Goal: Task Accomplishment & Management: Use online tool/utility

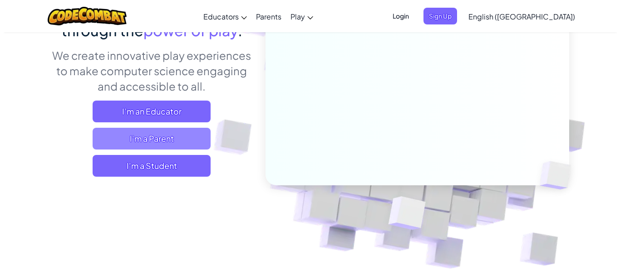
scroll to position [109, 0]
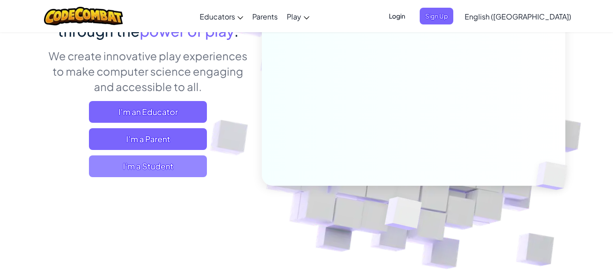
click at [178, 169] on span "I'm a Student" at bounding box center [148, 167] width 118 height 22
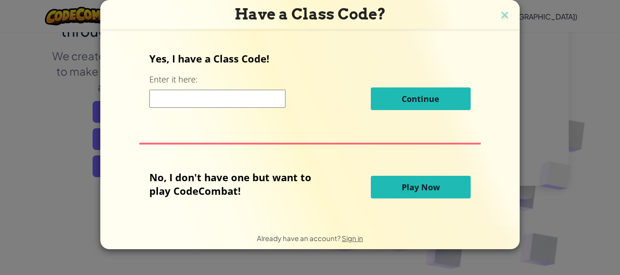
click at [422, 188] on span "Play Now" at bounding box center [421, 187] width 38 height 11
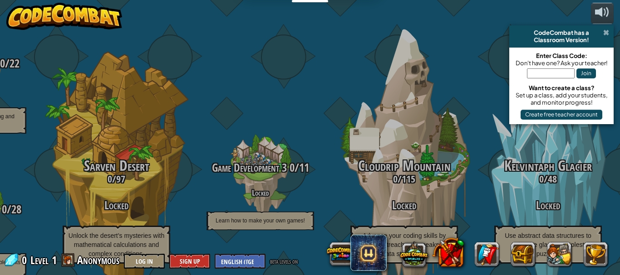
click at [606, 33] on span at bounding box center [606, 32] width 6 height 7
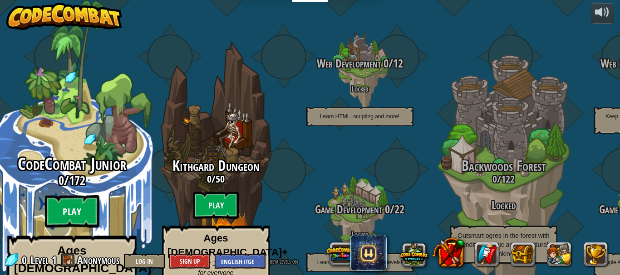
click at [77, 196] on btn "Play" at bounding box center [72, 212] width 54 height 33
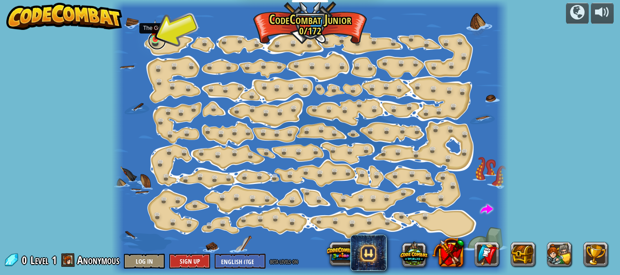
click at [155, 41] on link at bounding box center [157, 41] width 18 height 18
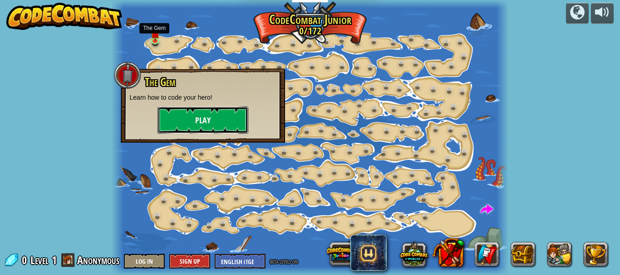
click at [197, 120] on button "Play" at bounding box center [202, 120] width 91 height 27
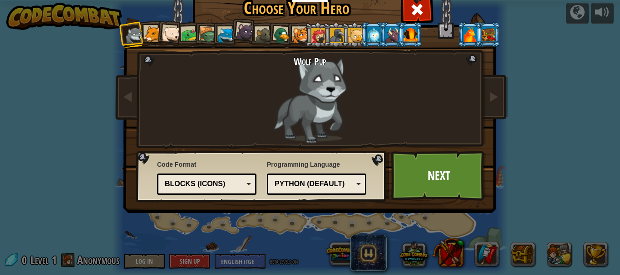
click at [139, 35] on div at bounding box center [134, 35] width 18 height 18
click at [145, 34] on div at bounding box center [152, 34] width 17 height 17
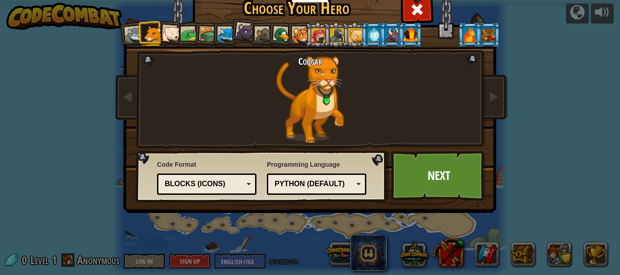
click at [167, 33] on div at bounding box center [171, 34] width 18 height 18
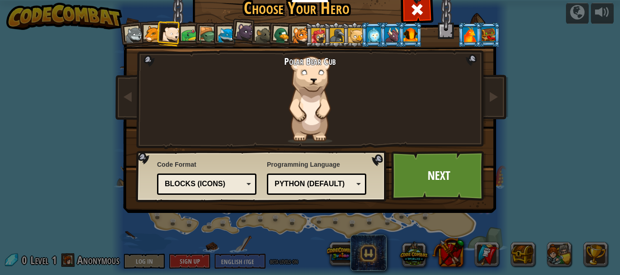
click at [183, 34] on div at bounding box center [189, 35] width 17 height 17
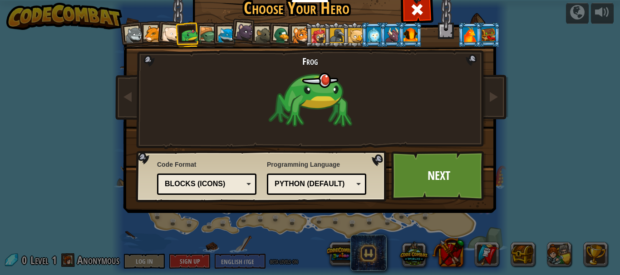
click at [199, 33] on div at bounding box center [207, 35] width 17 height 17
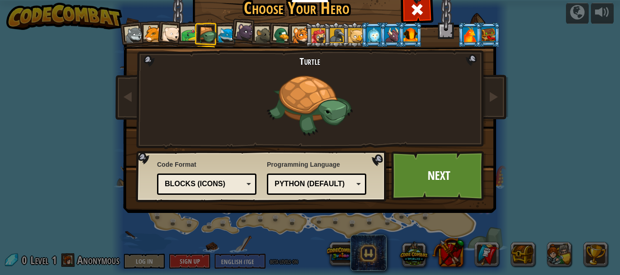
click at [219, 31] on div at bounding box center [226, 35] width 17 height 17
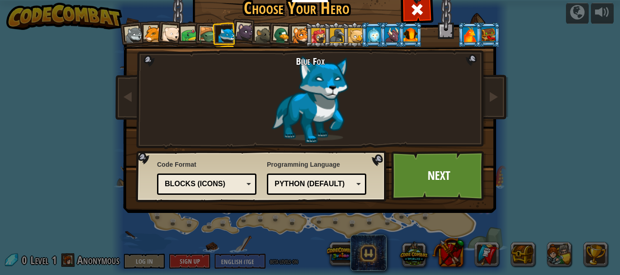
click at [244, 27] on div at bounding box center [245, 32] width 18 height 18
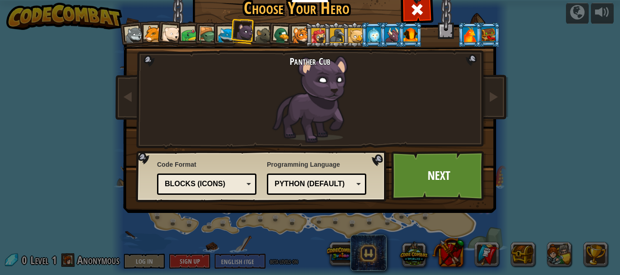
click at [256, 30] on div at bounding box center [263, 35] width 17 height 17
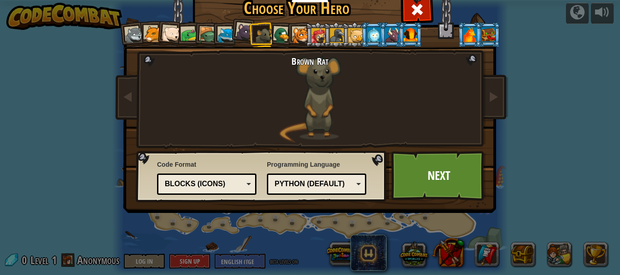
click at [276, 30] on div at bounding box center [282, 36] width 18 height 18
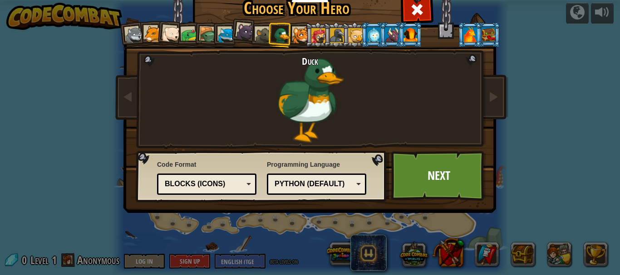
click at [300, 28] on div at bounding box center [300, 35] width 17 height 17
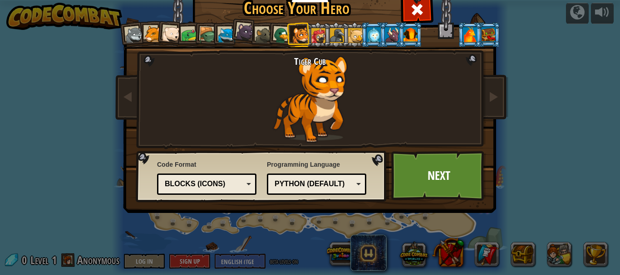
click at [314, 35] on div at bounding box center [318, 35] width 15 height 15
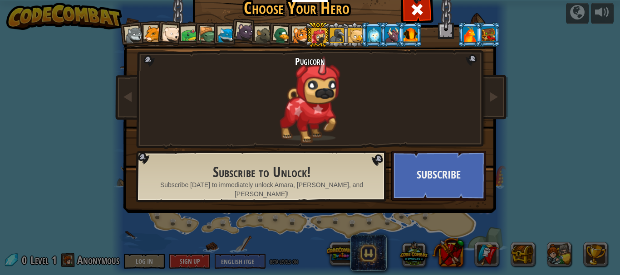
click at [335, 33] on div at bounding box center [337, 35] width 15 height 15
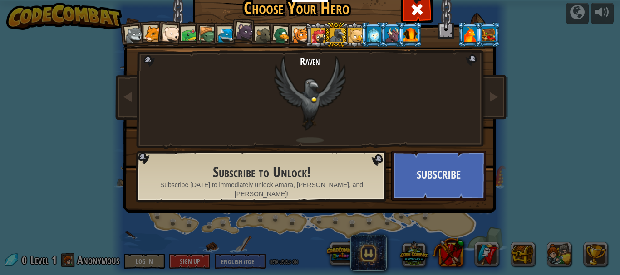
click at [306, 38] on li at bounding box center [317, 34] width 25 height 25
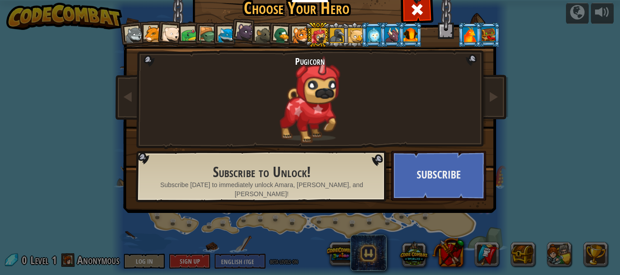
click at [325, 35] on li at bounding box center [317, 34] width 25 height 25
click at [332, 38] on div at bounding box center [337, 35] width 15 height 15
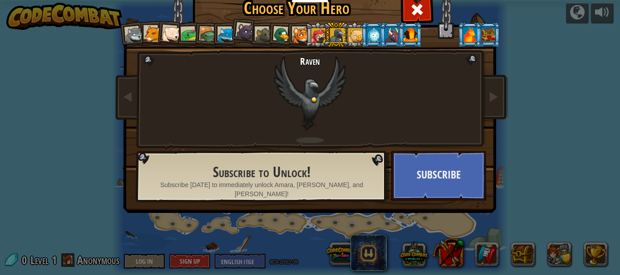
click at [313, 34] on div at bounding box center [318, 35] width 15 height 15
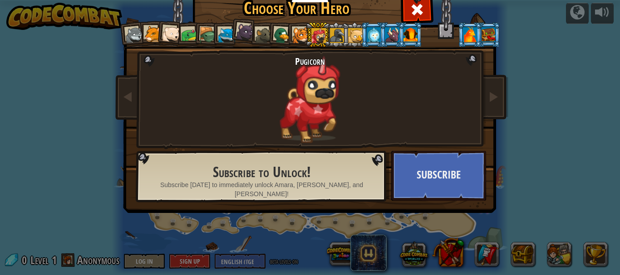
click at [393, 36] on div at bounding box center [392, 34] width 14 height 15
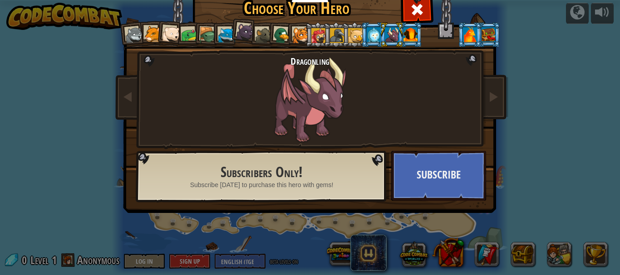
click at [403, 32] on div at bounding box center [410, 34] width 14 height 15
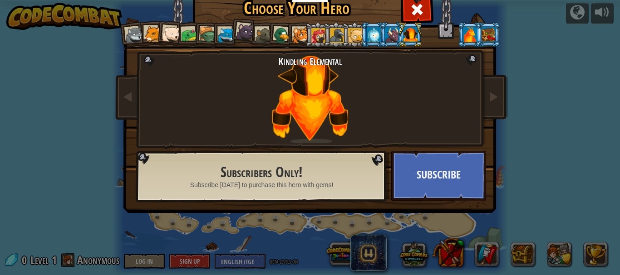
click at [465, 33] on div at bounding box center [470, 34] width 14 height 15
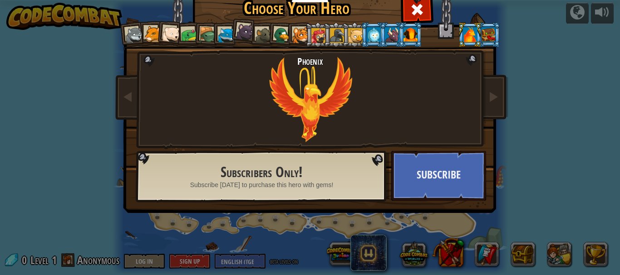
click at [487, 33] on div at bounding box center [488, 34] width 14 height 15
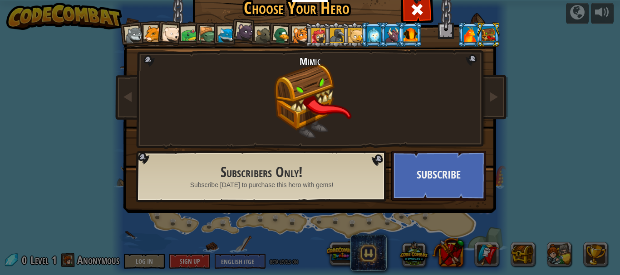
click at [468, 34] on div at bounding box center [470, 34] width 14 height 15
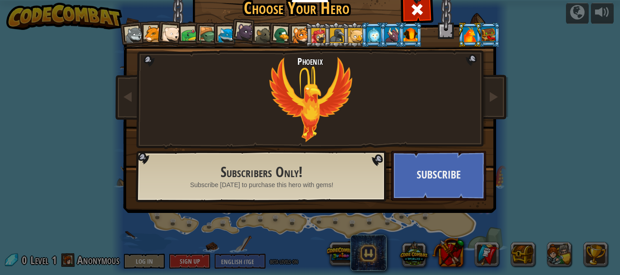
click at [411, 34] on div at bounding box center [410, 34] width 14 height 15
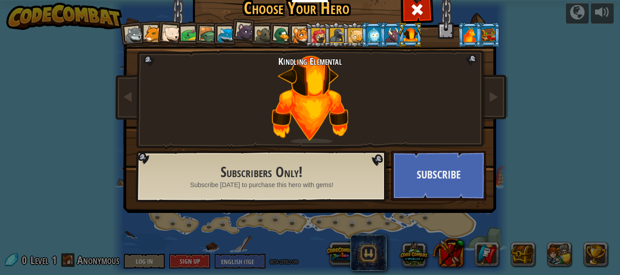
click at [314, 33] on div at bounding box center [318, 35] width 15 height 15
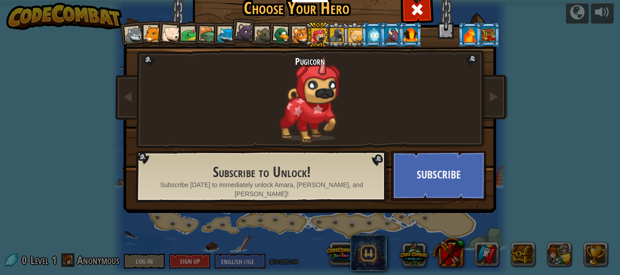
click at [282, 34] on div at bounding box center [282, 36] width 18 height 18
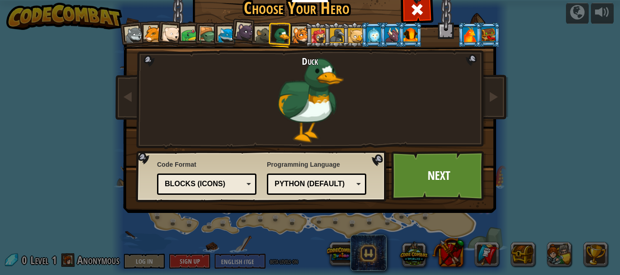
click at [255, 31] on div at bounding box center [263, 35] width 17 height 17
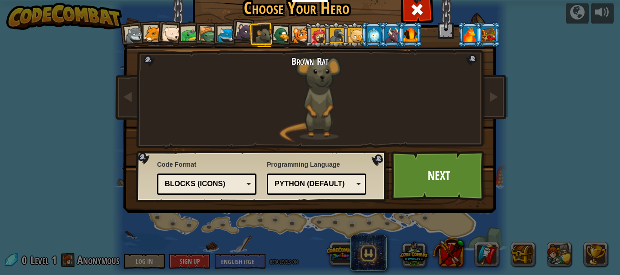
drag, startPoint x: 255, startPoint y: 31, endPoint x: 245, endPoint y: 28, distance: 10.9
click at [245, 22] on ol at bounding box center [310, 22] width 374 height 0
click at [243, 37] on div at bounding box center [245, 32] width 18 height 18
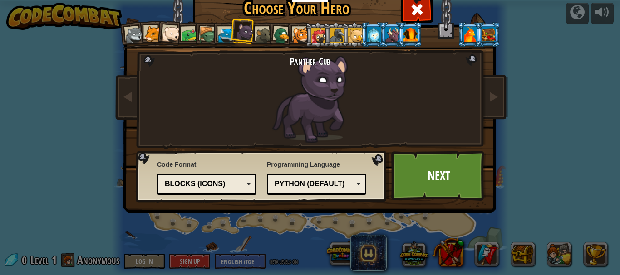
click at [203, 36] on div at bounding box center [207, 35] width 17 height 17
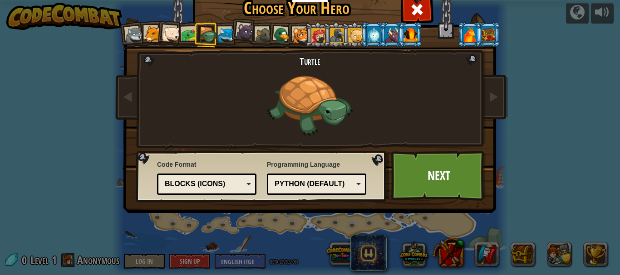
click at [219, 32] on div at bounding box center [226, 35] width 17 height 17
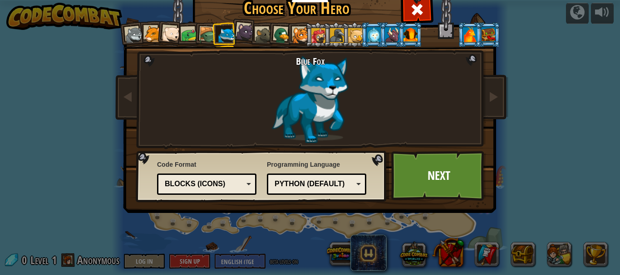
click at [200, 31] on div at bounding box center [207, 35] width 17 height 17
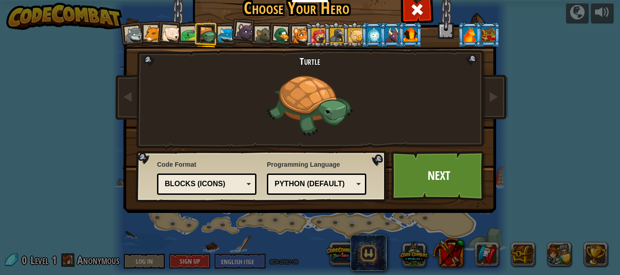
click at [217, 184] on div "Blocks (Icons)" at bounding box center [204, 184] width 79 height 10
click at [346, 180] on div "Python (Default)" at bounding box center [314, 184] width 79 height 10
click at [299, 169] on div "Programming Language Python (Default) JavaScript Lua C++ Java (Experimental) Py…" at bounding box center [316, 177] width 99 height 39
click at [429, 177] on link "Next" at bounding box center [438, 176] width 95 height 50
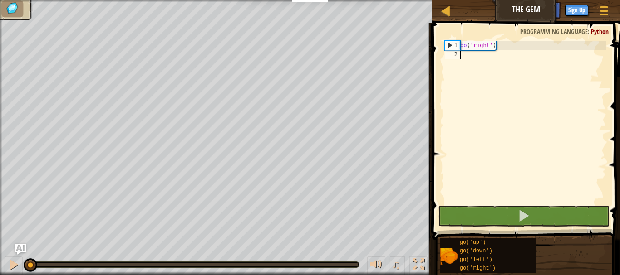
type textarea "go"
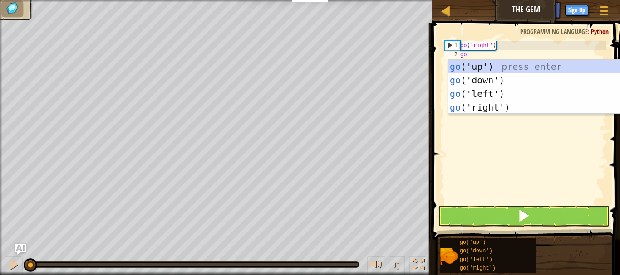
scroll to position [1, 6]
click at [502, 166] on div "go ( 'right' ) go" at bounding box center [532, 132] width 148 height 182
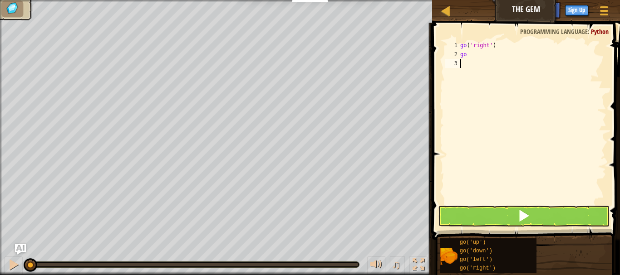
scroll to position [1, 0]
type textarea "g"
type textarea "go('right')"
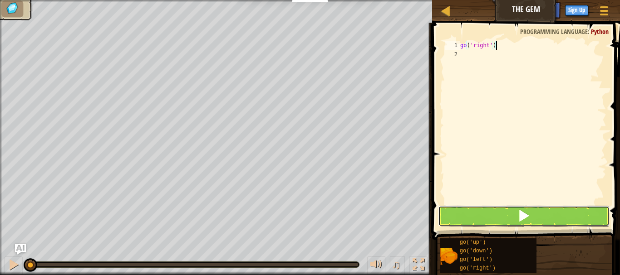
click at [491, 215] on button at bounding box center [524, 216] width 172 height 21
click at [520, 220] on span at bounding box center [523, 216] width 13 height 13
click at [519, 212] on span at bounding box center [523, 216] width 13 height 13
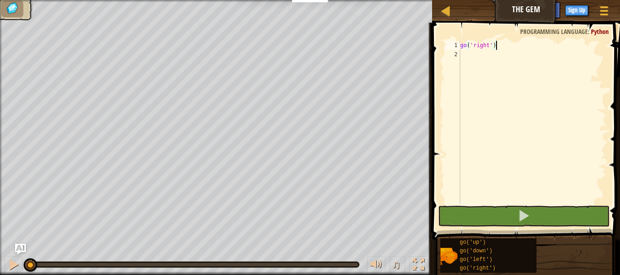
click at [501, 44] on div "go ( 'right' )" at bounding box center [532, 132] width 148 height 182
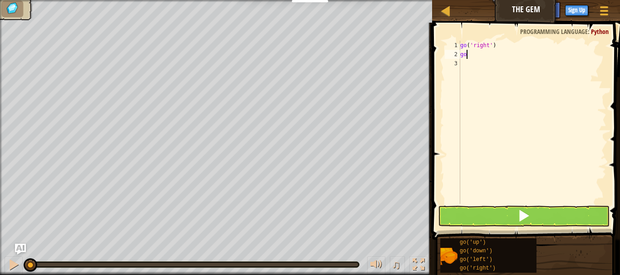
scroll to position [1, 6]
type textarea "go"
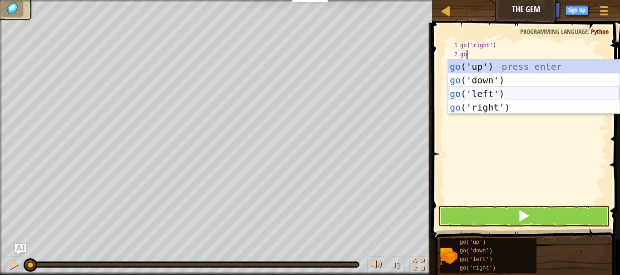
click at [491, 109] on div "go ('up') press enter go ('down') press enter go ('left') press enter go ('righ…" at bounding box center [534, 101] width 172 height 82
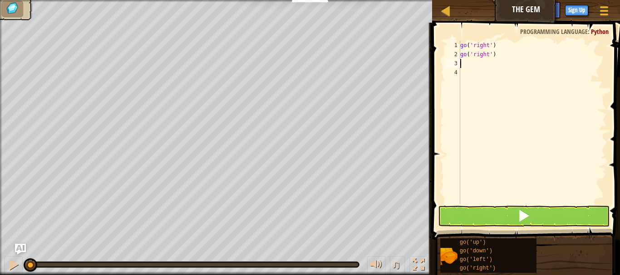
scroll to position [1, 0]
click at [475, 221] on button at bounding box center [524, 216] width 172 height 21
click at [521, 224] on button at bounding box center [524, 216] width 172 height 21
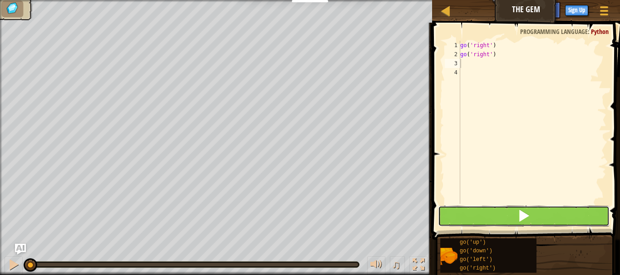
click at [517, 213] on button at bounding box center [524, 216] width 172 height 21
click at [508, 217] on button at bounding box center [524, 216] width 172 height 21
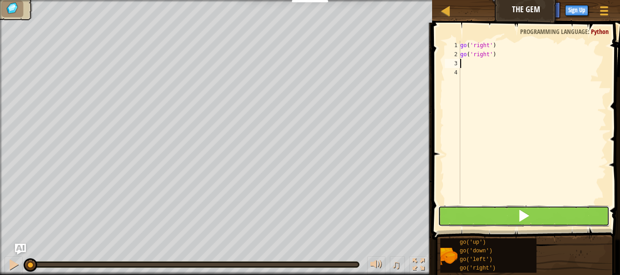
click at [508, 217] on button at bounding box center [524, 216] width 172 height 21
click at [529, 216] on span at bounding box center [523, 216] width 13 height 13
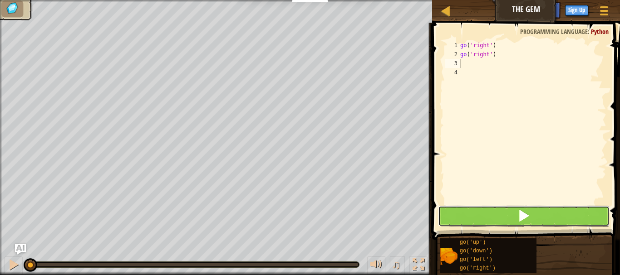
click at [529, 216] on span at bounding box center [523, 216] width 13 height 13
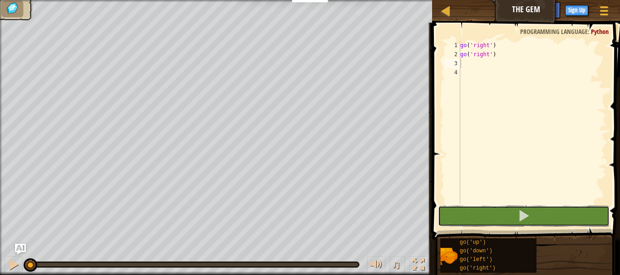
drag, startPoint x: 529, startPoint y: 216, endPoint x: 532, endPoint y: 89, distance: 126.6
click at [529, 216] on span at bounding box center [523, 216] width 13 height 13
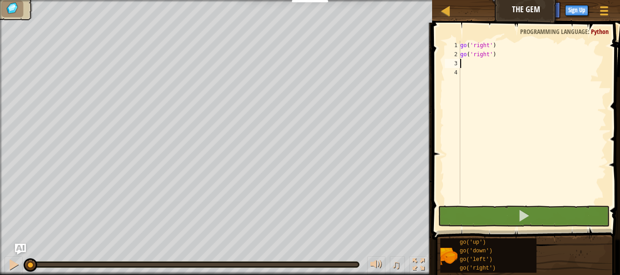
click at [532, 71] on div "go ( 'right' ) go ( 'right' )" at bounding box center [532, 132] width 148 height 182
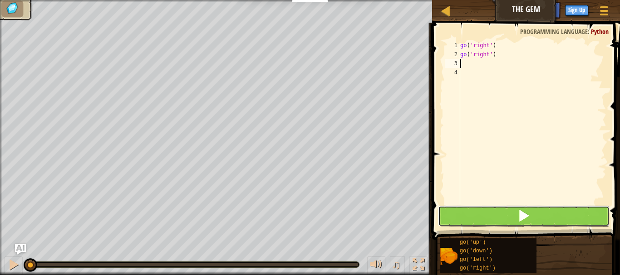
click at [495, 225] on button at bounding box center [524, 216] width 172 height 21
click at [480, 211] on button at bounding box center [524, 216] width 172 height 21
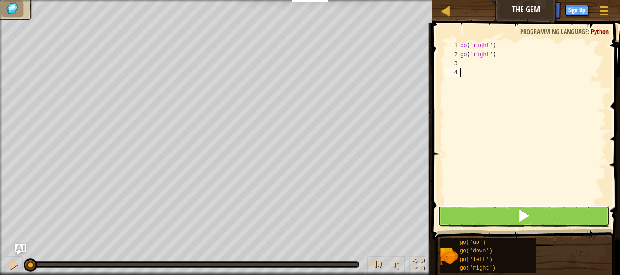
click at [480, 211] on button at bounding box center [524, 216] width 172 height 21
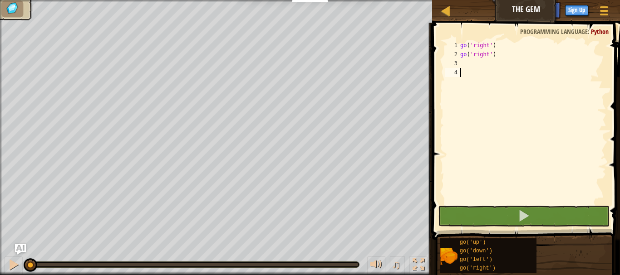
click at [463, 61] on div "go ( 'right' ) go ( 'right' )" at bounding box center [532, 132] width 148 height 182
type textarea "g"
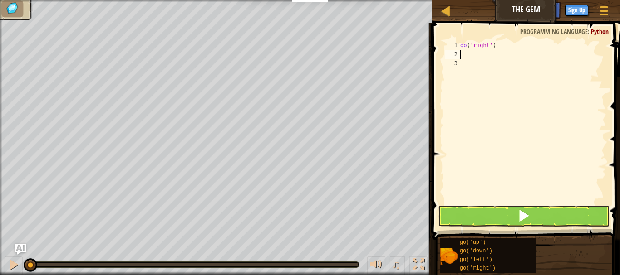
type textarea "go"
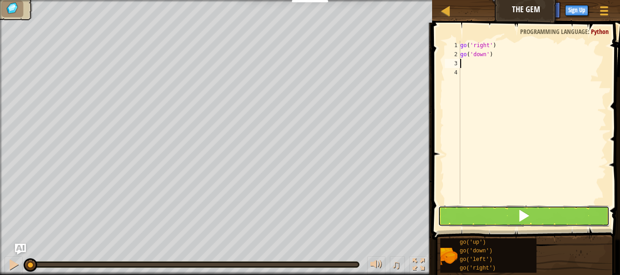
click at [519, 218] on span at bounding box center [523, 216] width 13 height 13
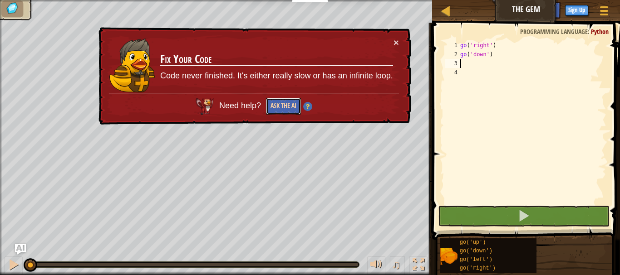
click at [280, 103] on button "Ask the AI" at bounding box center [283, 106] width 35 height 17
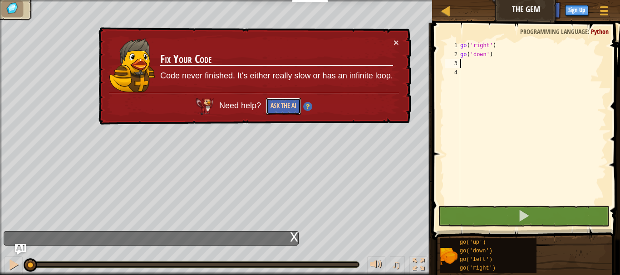
click at [280, 103] on button "Ask the AI" at bounding box center [283, 106] width 35 height 17
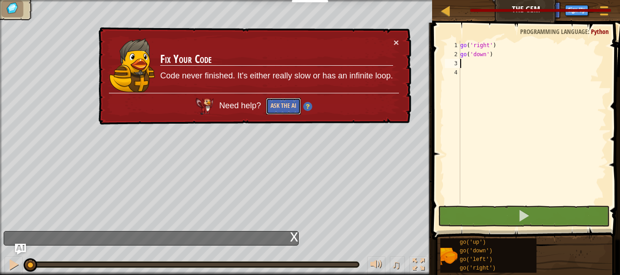
click at [280, 103] on button "Ask the AI" at bounding box center [283, 106] width 35 height 17
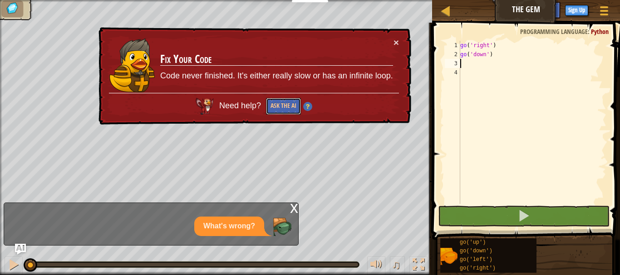
click at [281, 109] on button "Ask the AI" at bounding box center [283, 106] width 35 height 17
click at [273, 116] on div "× Fix Your Code Code never finished. It's either really slow or has an infinite…" at bounding box center [254, 76] width 314 height 98
click at [522, 69] on div "go ( 'right' ) go ( 'down' )" at bounding box center [532, 132] width 148 height 182
